Goal: Check status

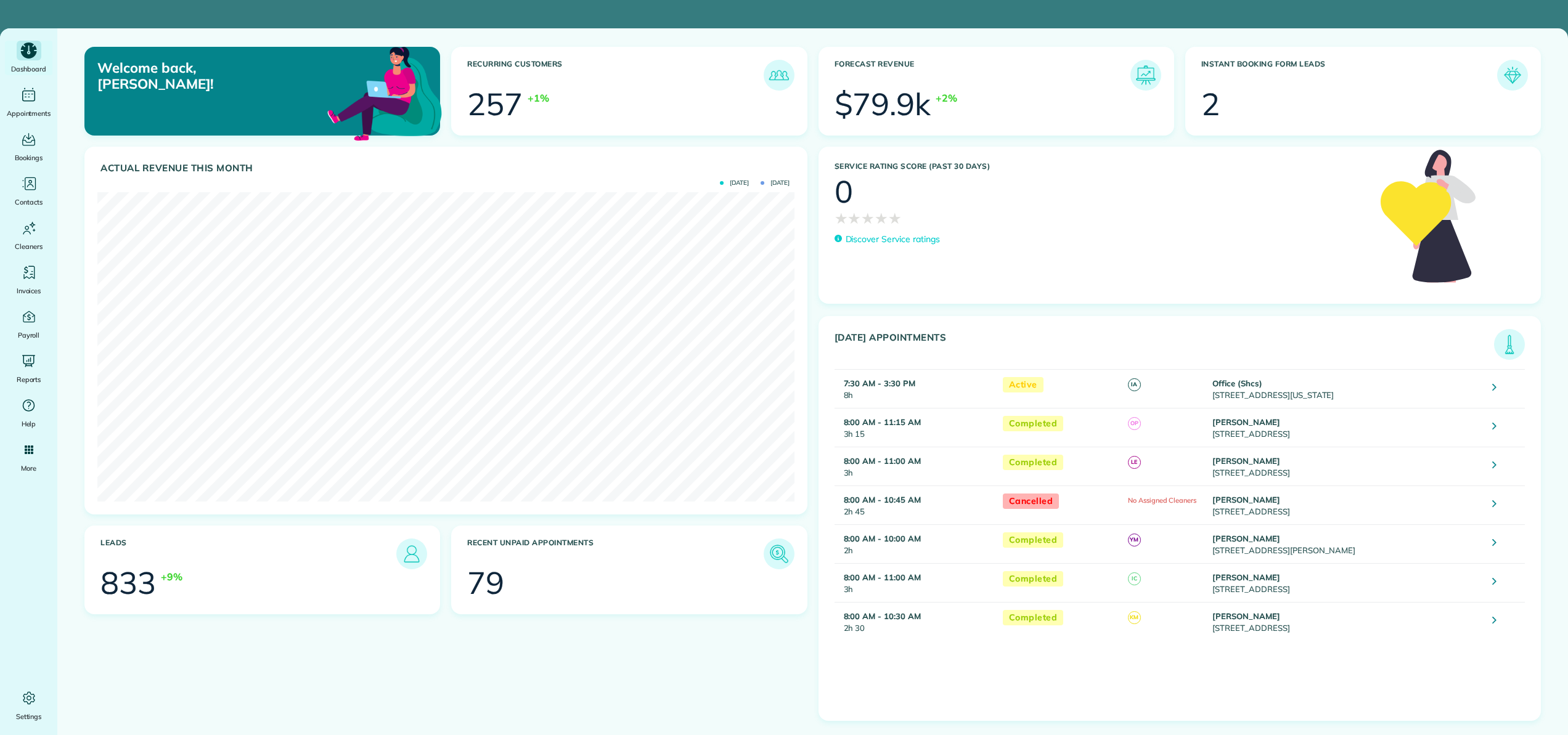
scroll to position [310, 696]
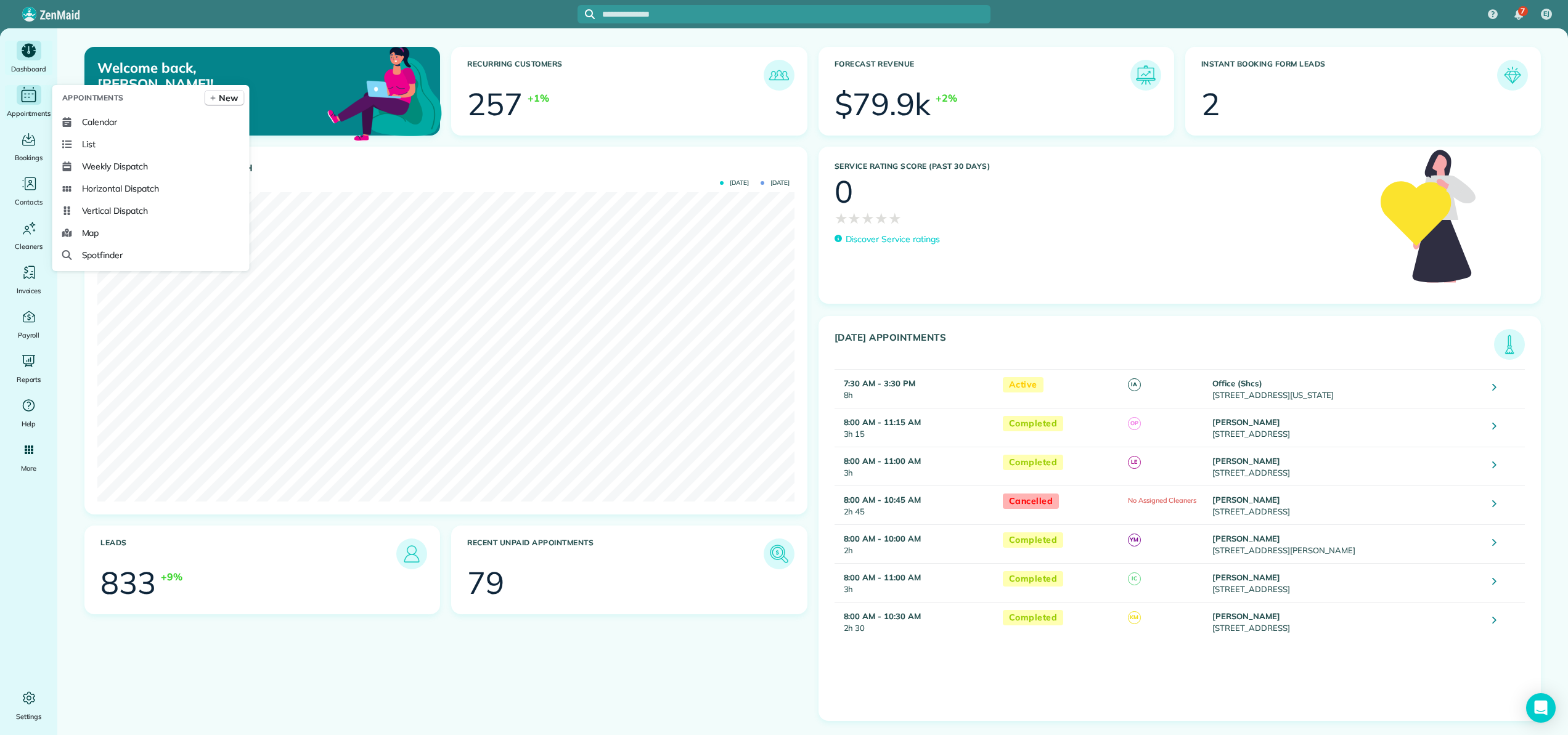
click at [26, 102] on icon "Main" at bounding box center [28, 95] width 19 height 18
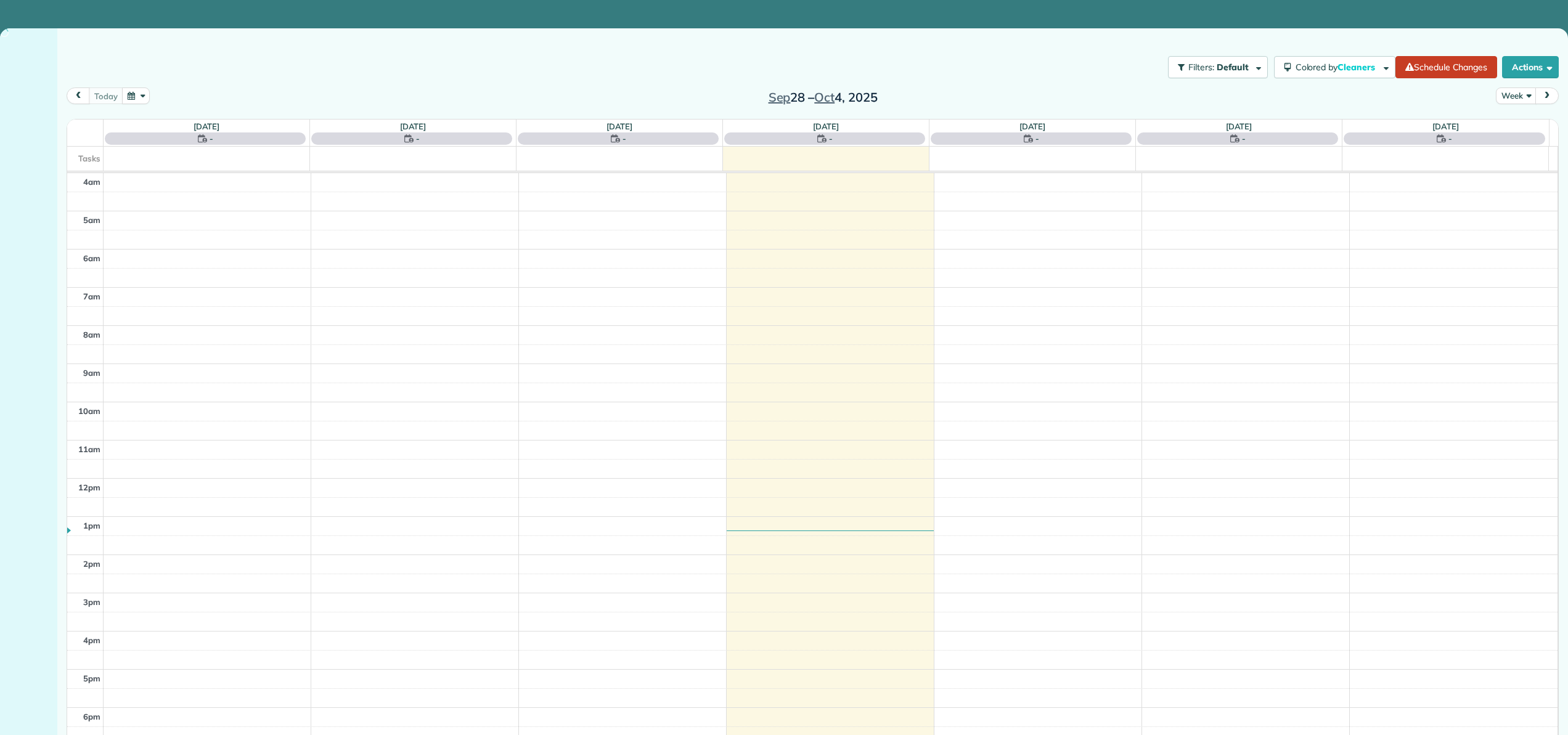
scroll to position [71, 0]
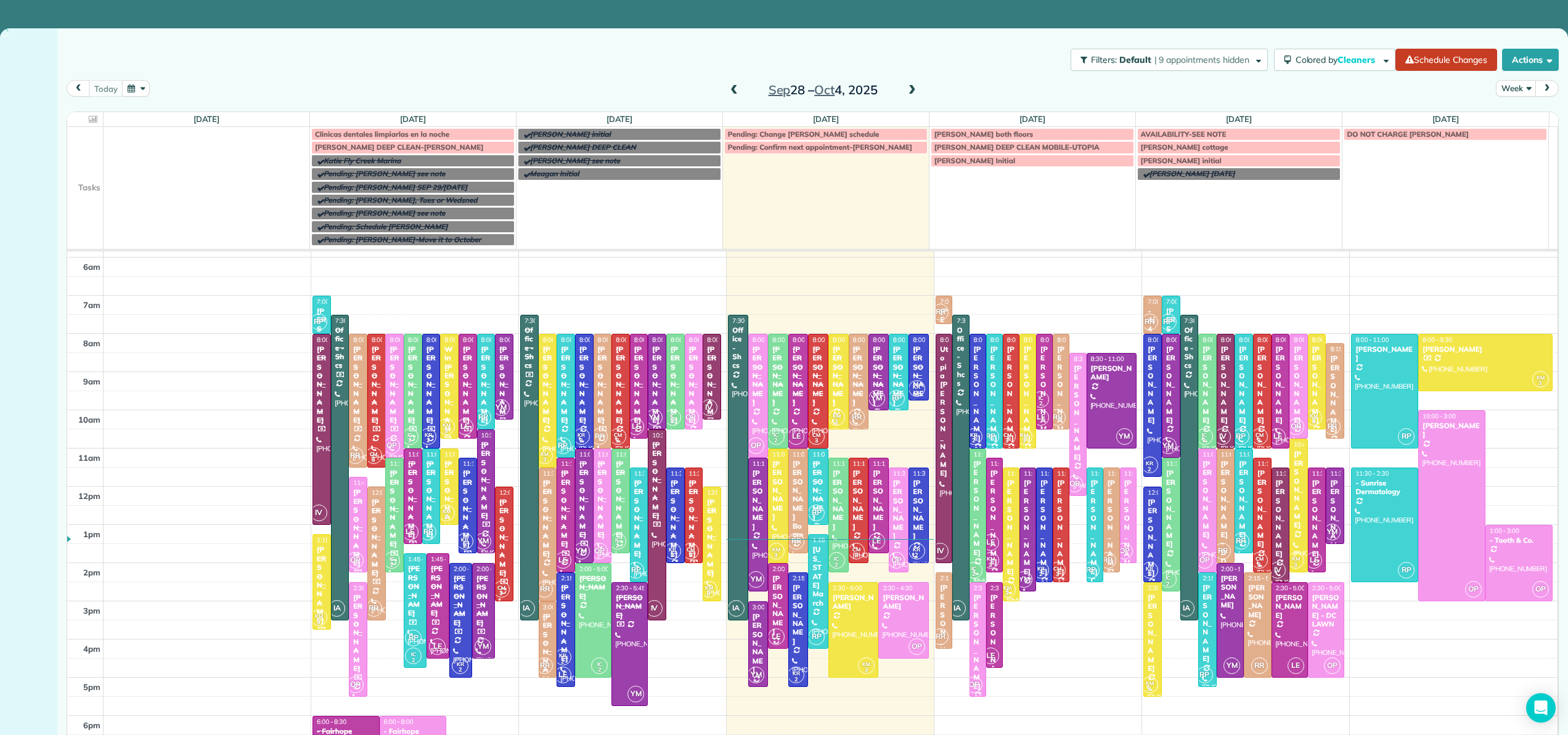
scroll to position [86, 0]
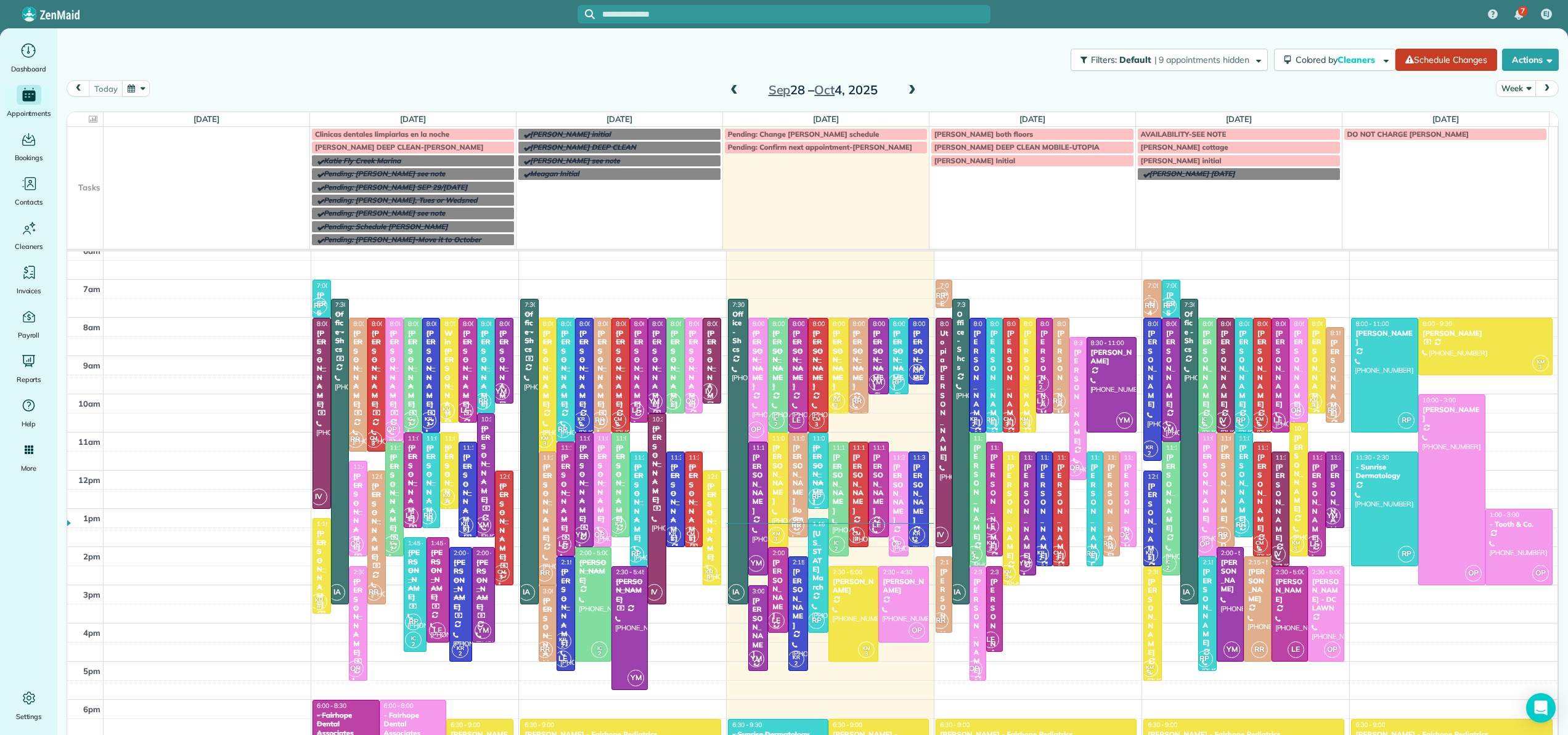
click at [792, 482] on div at bounding box center [798, 485] width 19 height 104
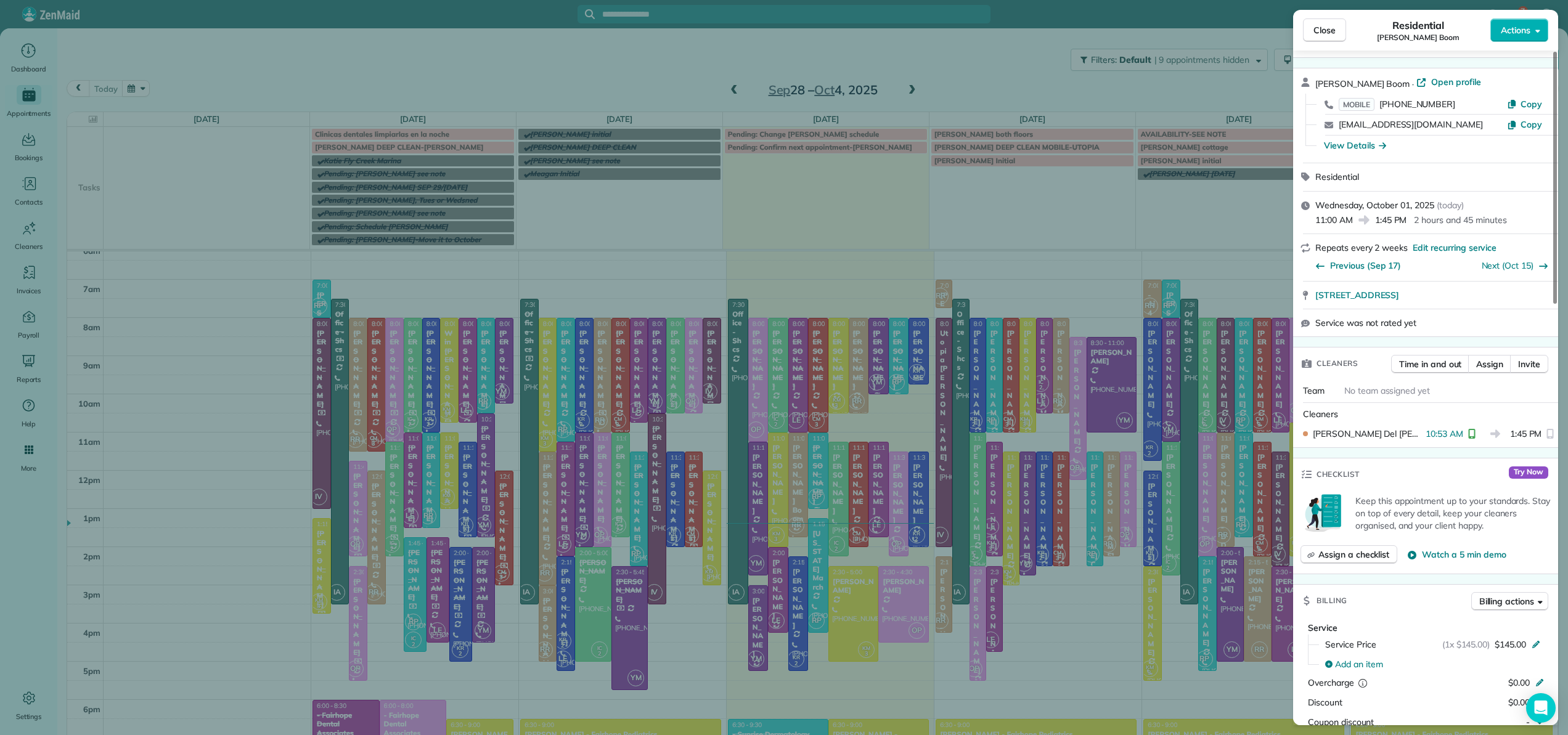
scroll to position [48, 0]
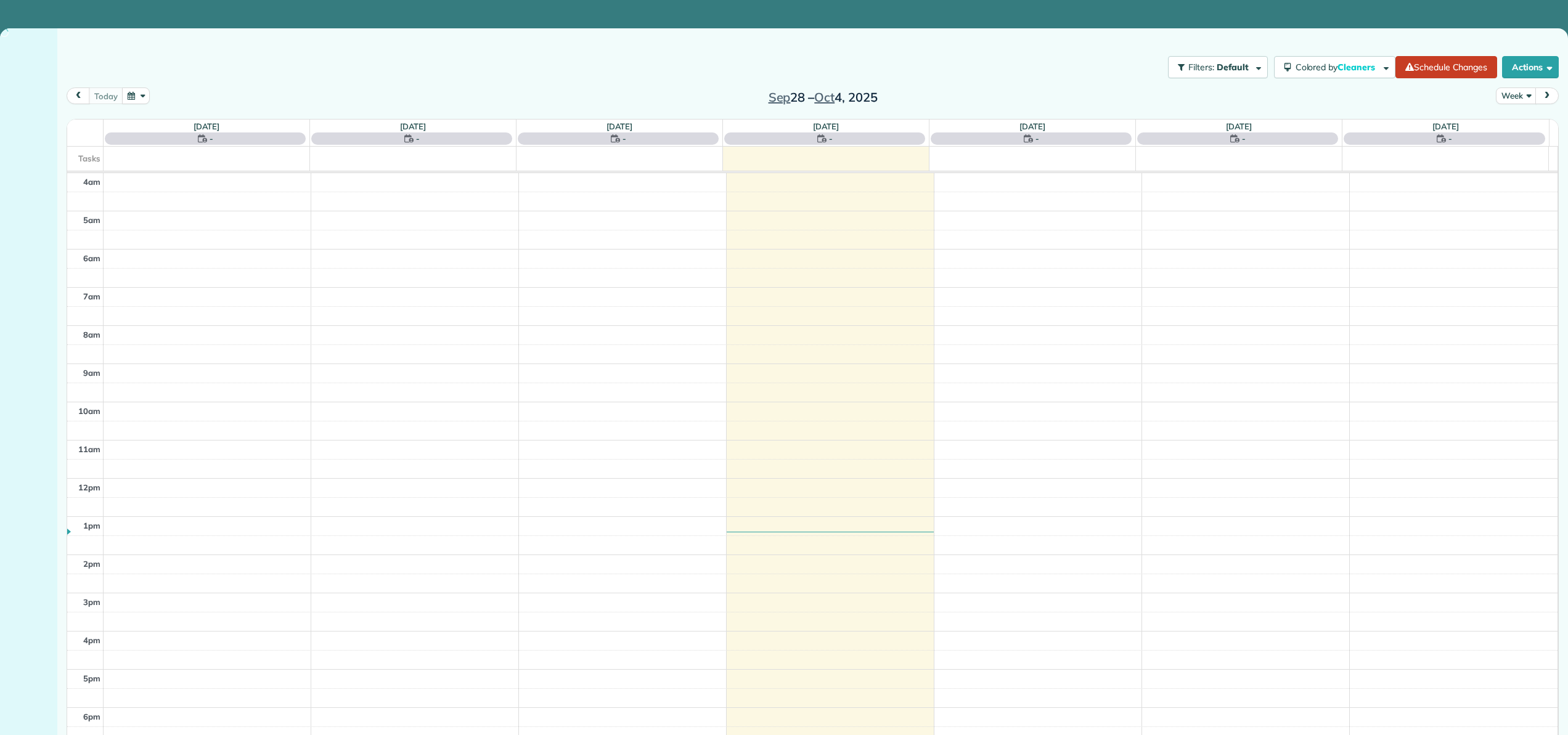
scroll to position [71, 0]
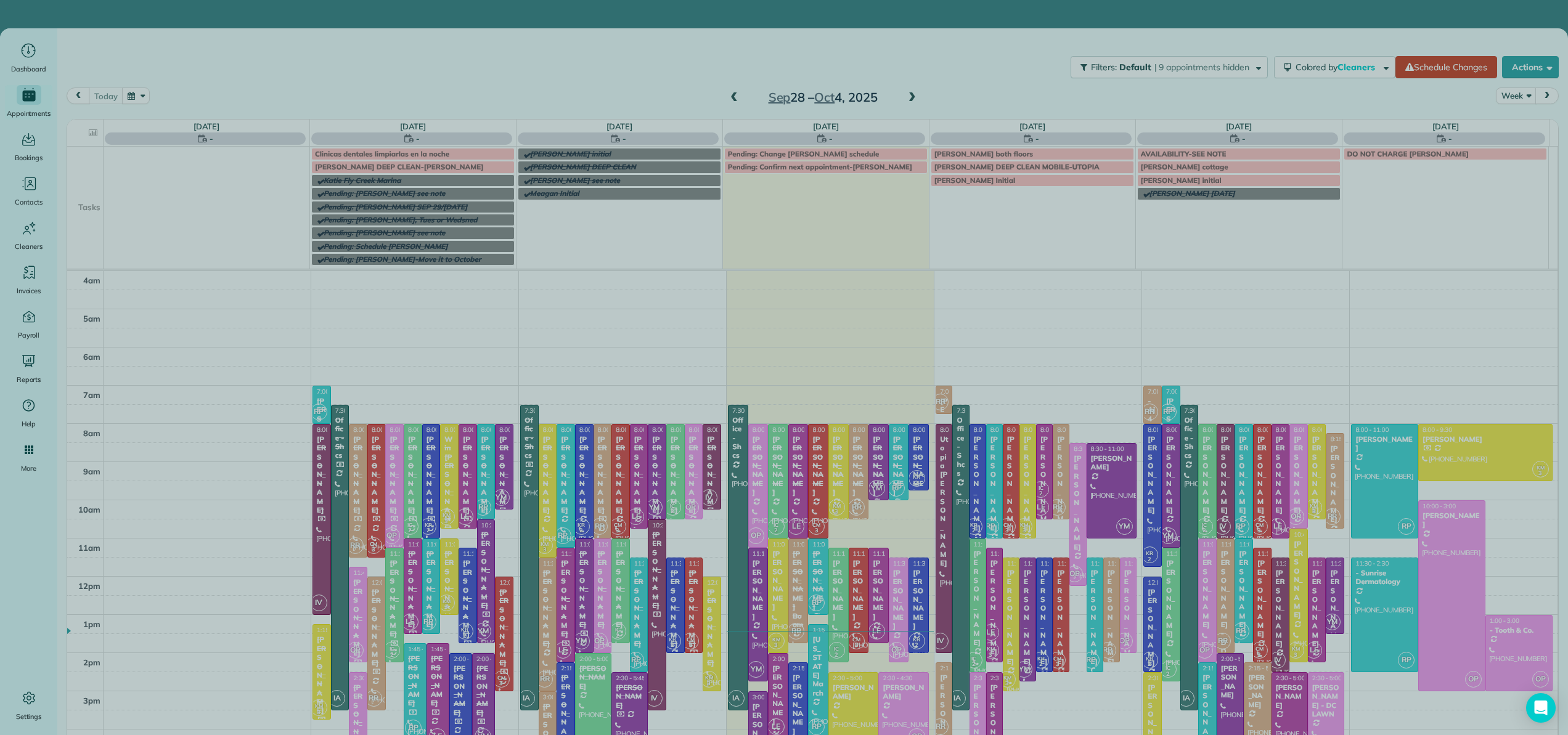
scroll to position [71, 0]
